Goal: Information Seeking & Learning: Learn about a topic

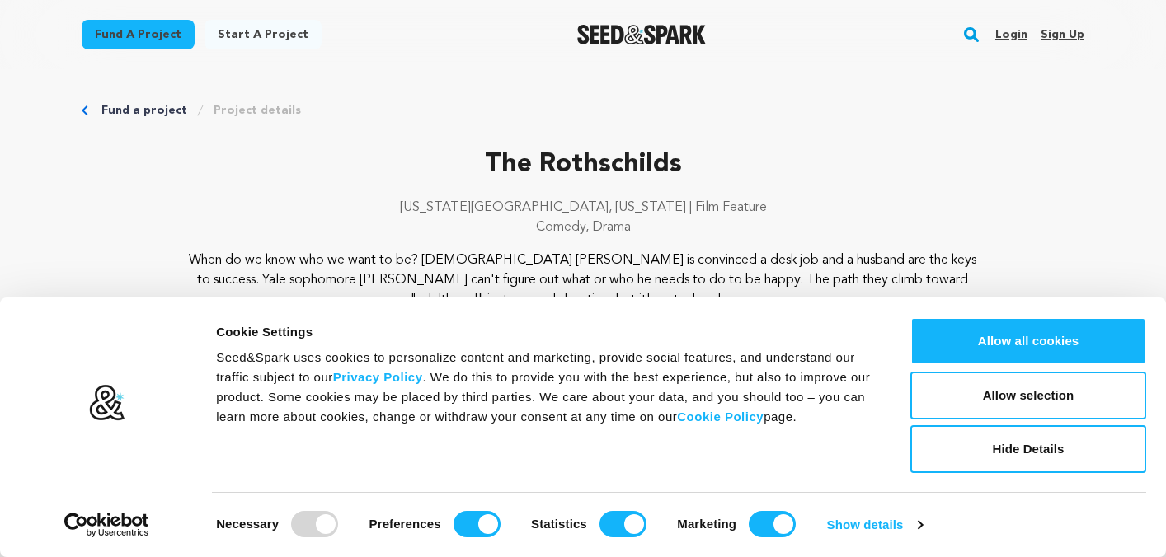
scroll to position [163, 0]
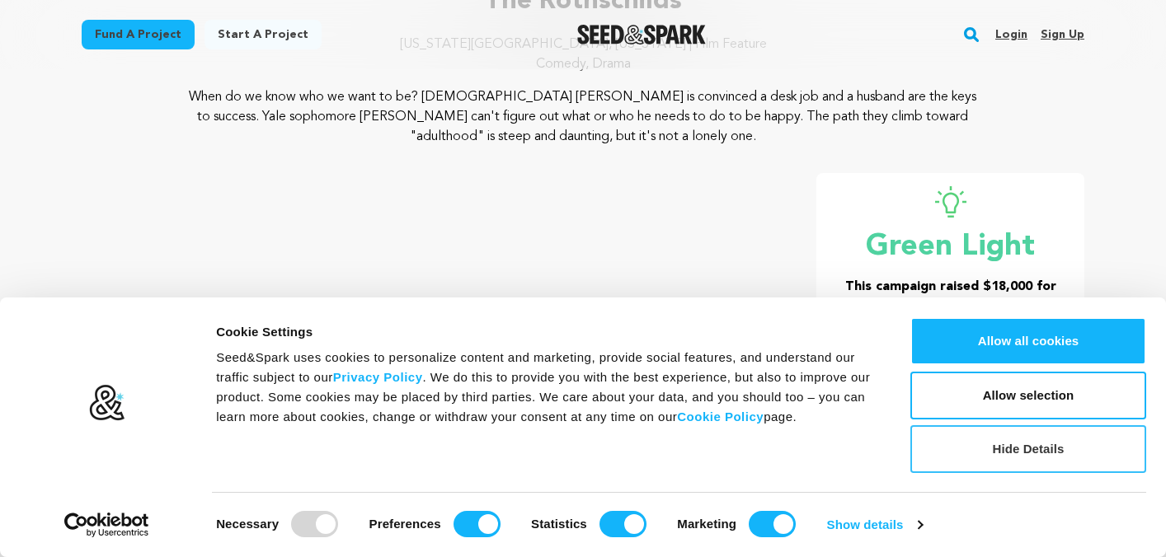
click at [978, 447] on button "Hide Details" at bounding box center [1028, 450] width 236 height 48
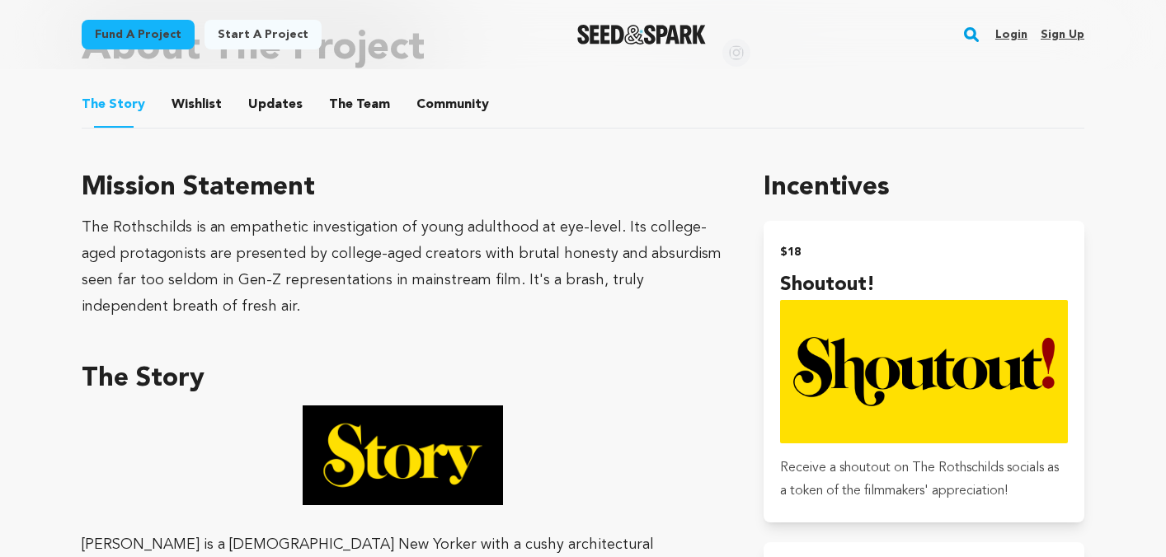
scroll to position [854, 0]
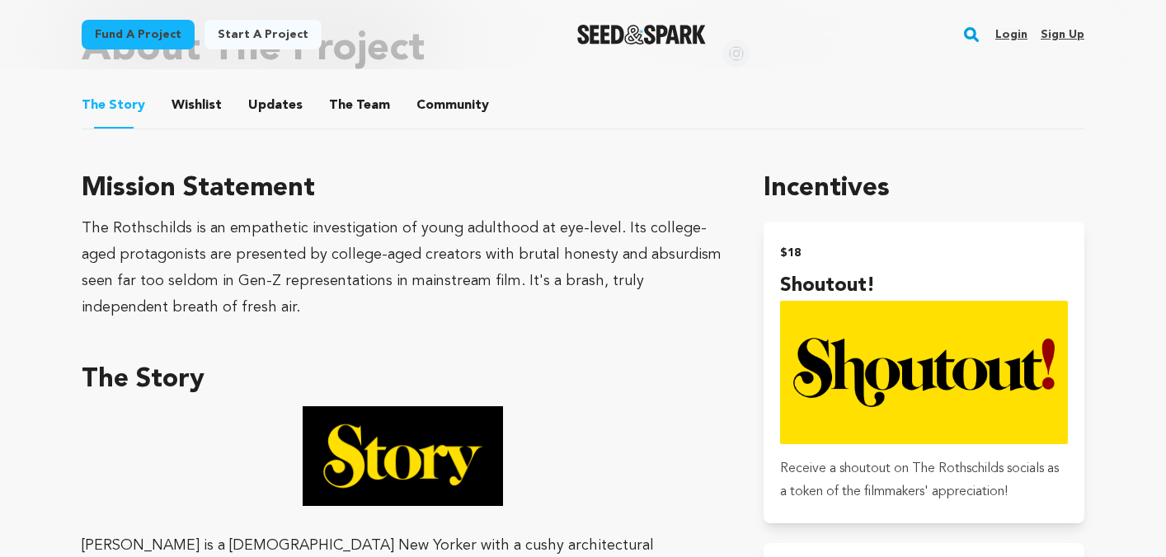
click at [272, 111] on button "Updates" at bounding box center [276, 109] width 40 height 40
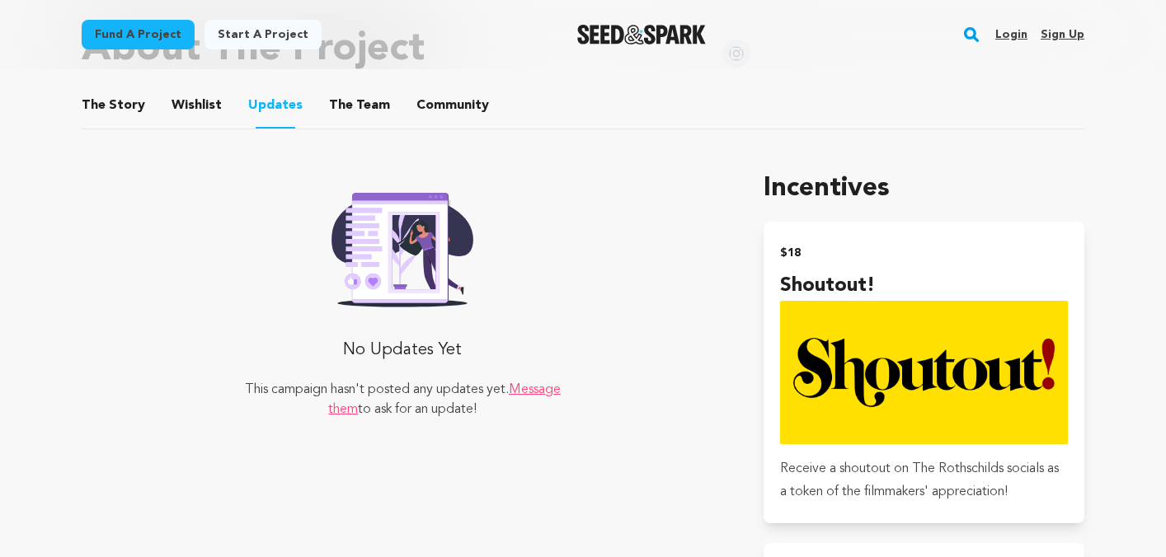
click at [340, 110] on button "The Team" at bounding box center [360, 109] width 40 height 40
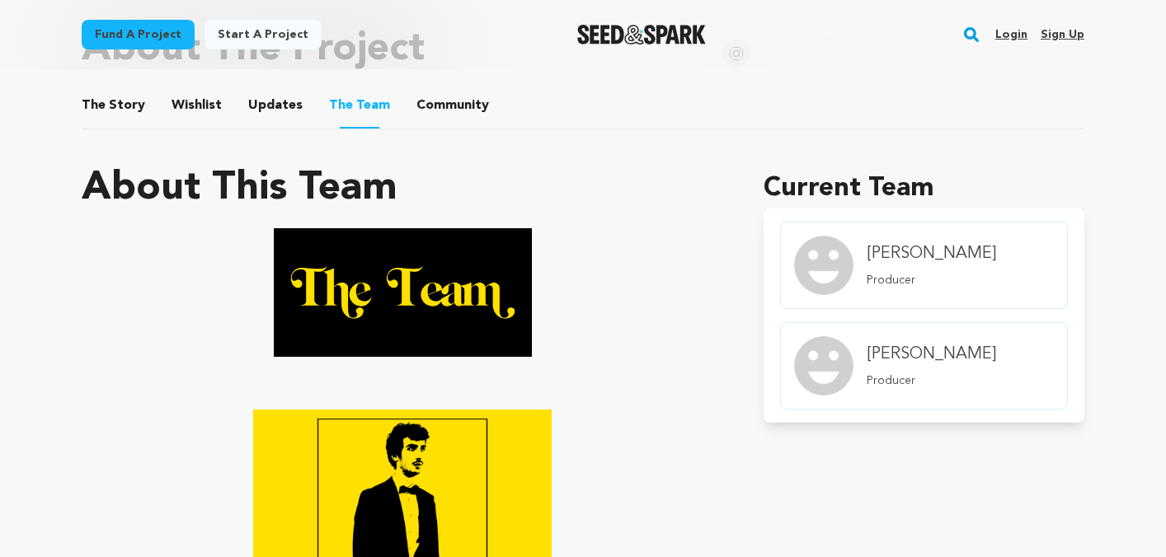
click at [440, 112] on button "Community" at bounding box center [453, 109] width 40 height 40
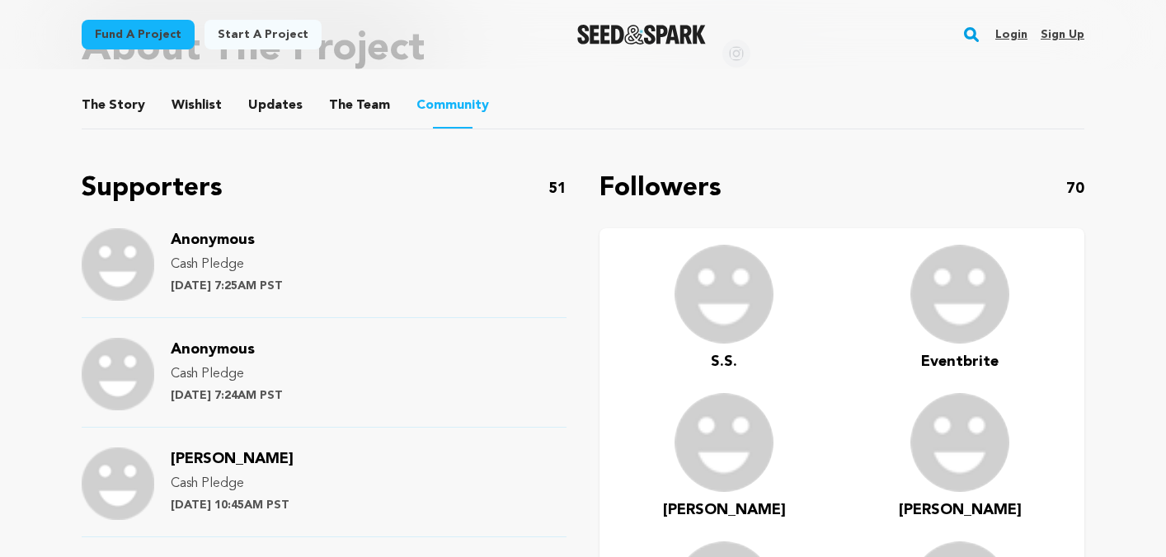
click at [184, 110] on button "Wishlist" at bounding box center [197, 109] width 40 height 40
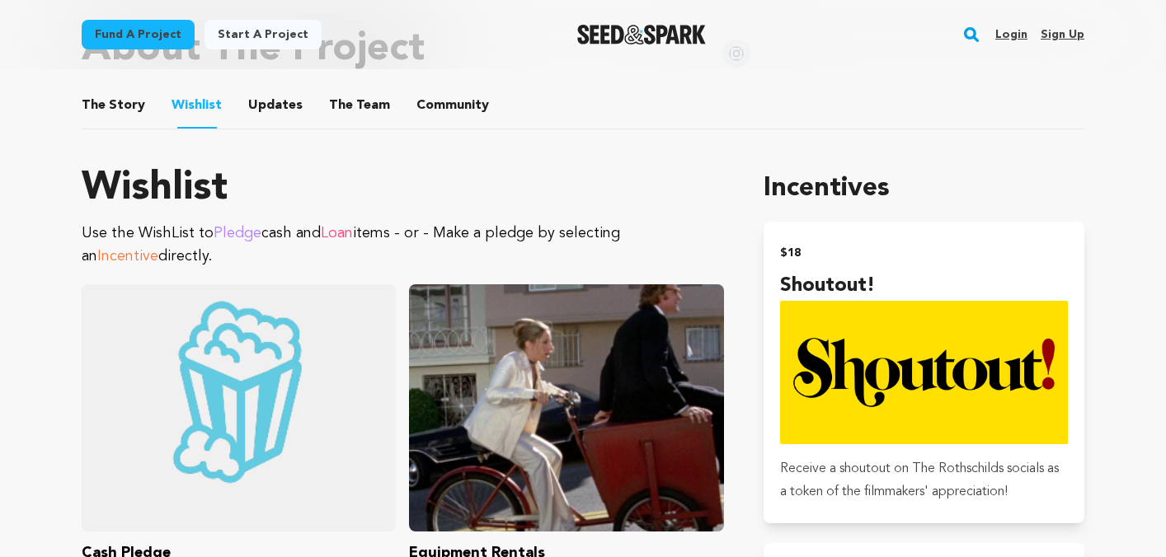
click at [103, 115] on button "The Story" at bounding box center [114, 109] width 40 height 40
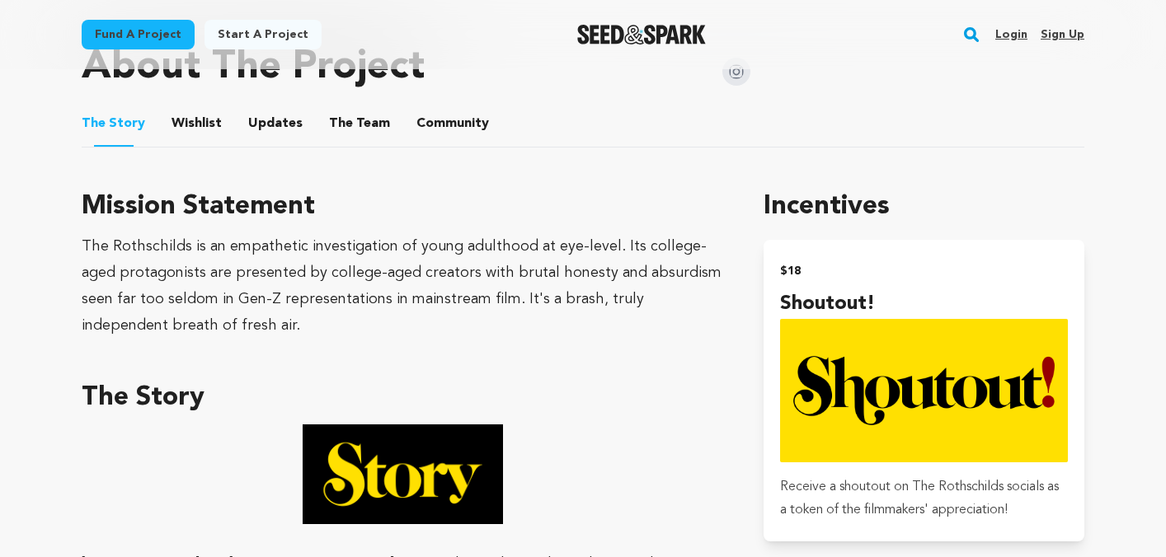
scroll to position [849, 0]
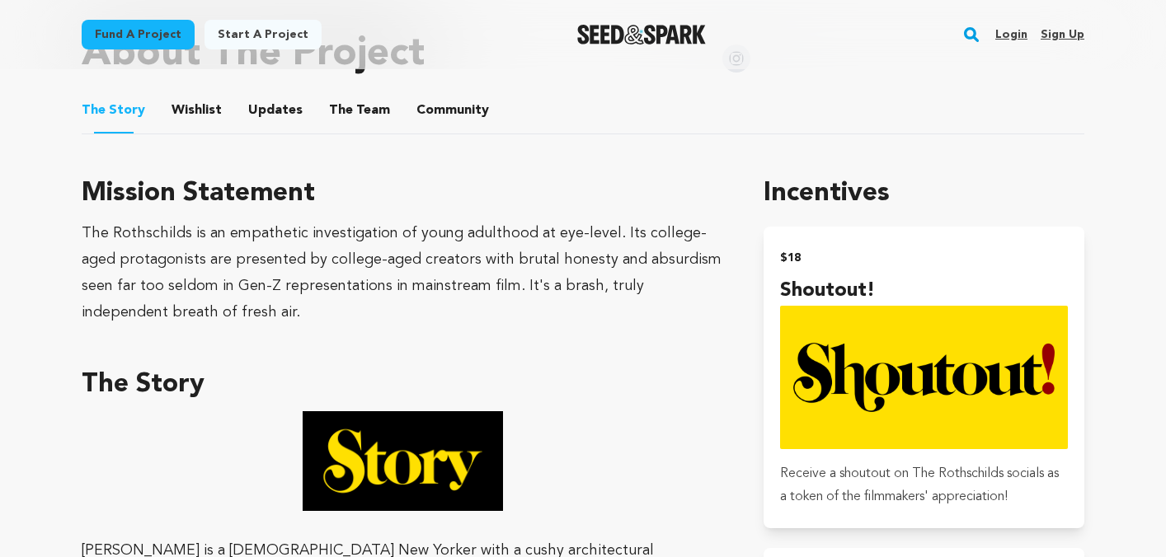
click at [349, 112] on button "The Team" at bounding box center [360, 114] width 40 height 40
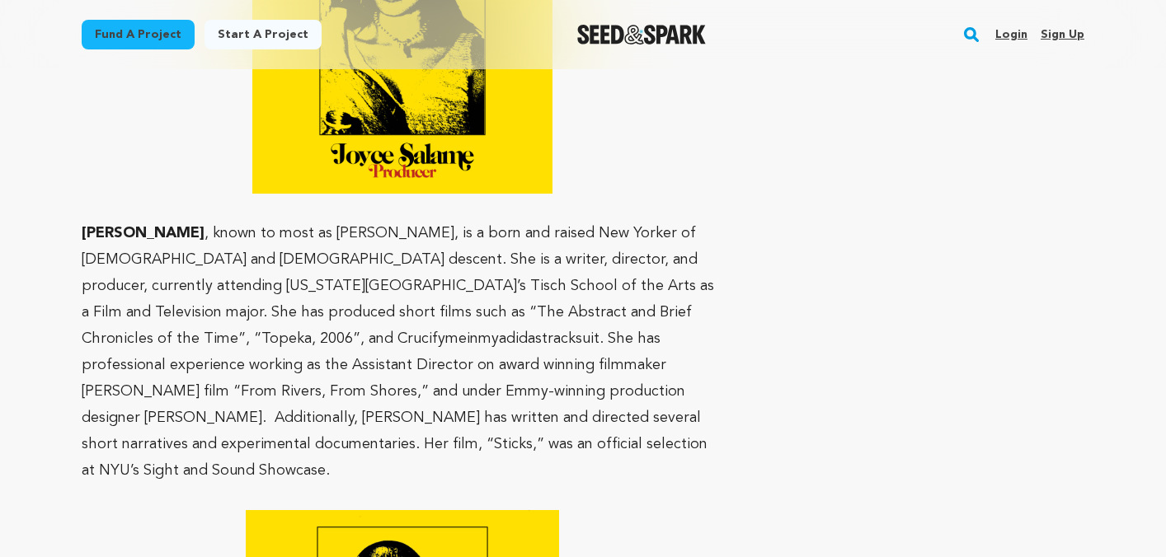
scroll to position [1880, 0]
click at [241, 232] on p "[PERSON_NAME] , known to most as [PERSON_NAME], is a born and raised New Yorker…" at bounding box center [403, 351] width 642 height 264
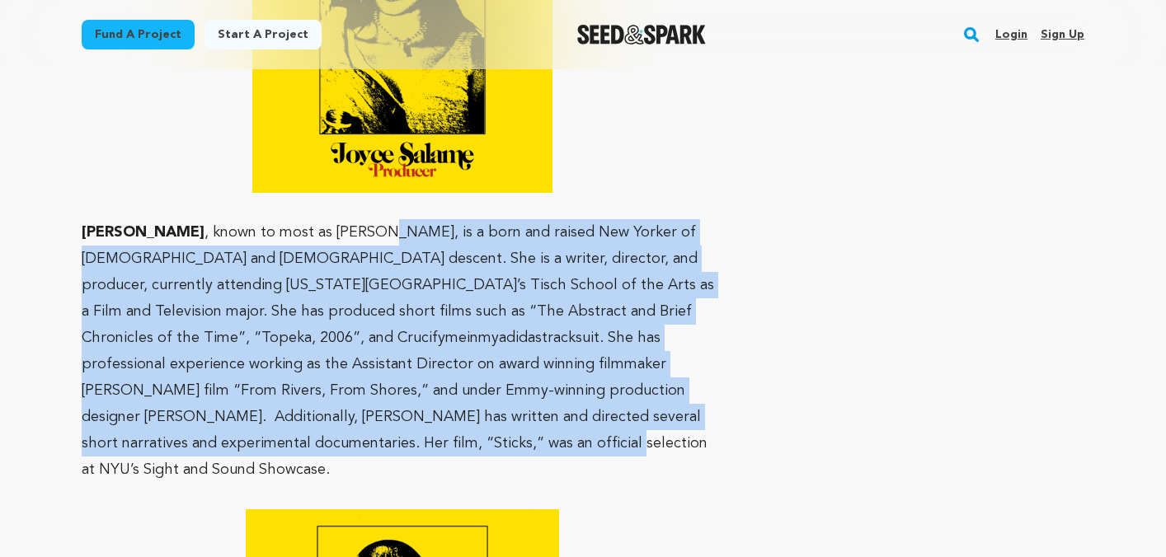
drag, startPoint x: 407, startPoint y: 232, endPoint x: 451, endPoint y: 436, distance: 209.3
click at [451, 436] on p "[PERSON_NAME] , known to most as [PERSON_NAME], is a born and raised New Yorker…" at bounding box center [403, 351] width 642 height 264
copy p "is a born and raised New Yorker of [DEMOGRAPHIC_DATA] and [DEMOGRAPHIC_DATA] de…"
click at [616, 326] on p "[PERSON_NAME] , known to most as [PERSON_NAME], is a born and raised New Yorker…" at bounding box center [403, 351] width 642 height 264
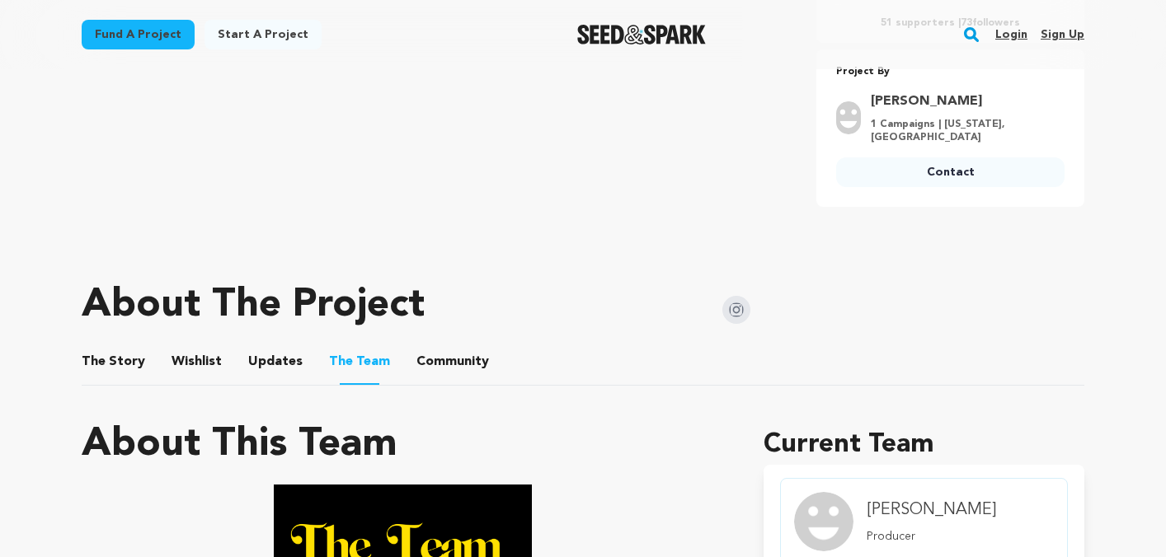
scroll to position [656, 0]
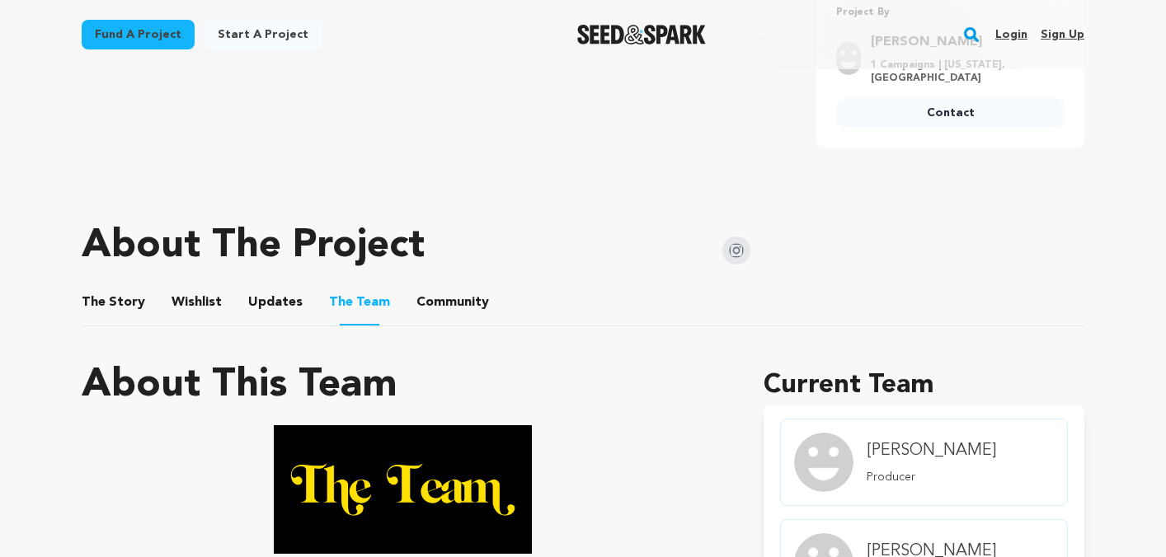
click at [111, 303] on button "The Story" at bounding box center [114, 306] width 40 height 40
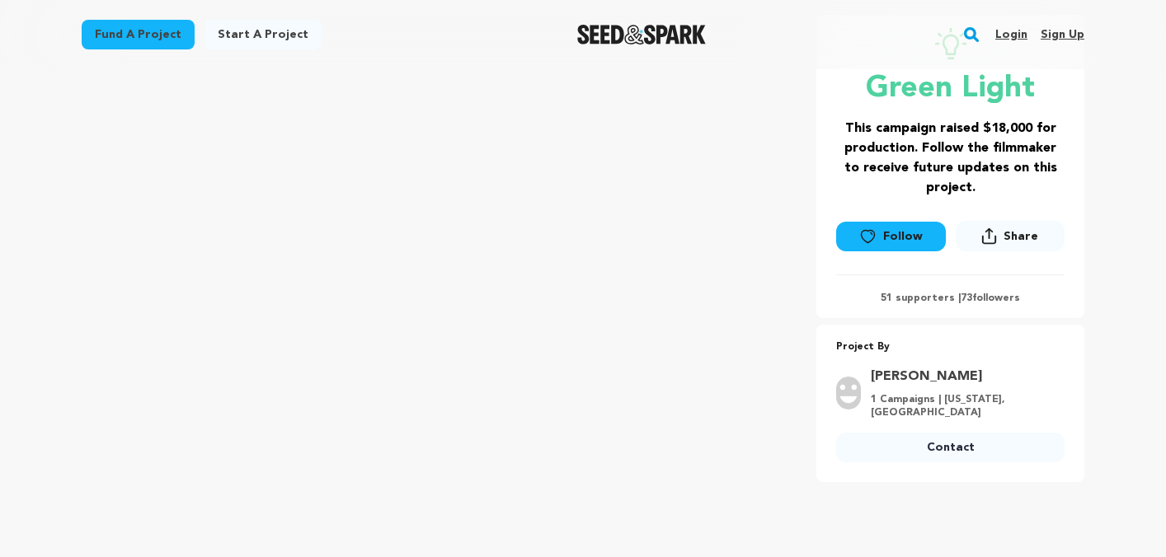
scroll to position [312, 0]
